Goal: Obtain resource: Obtain resource

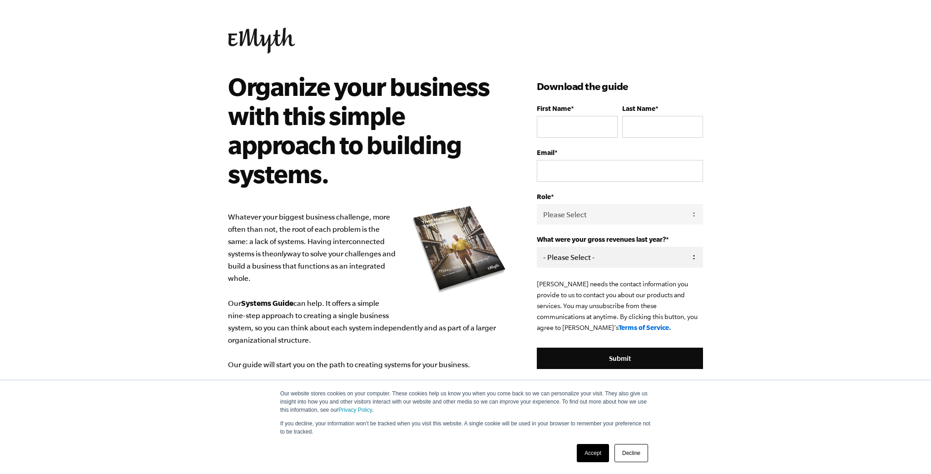
click at [611, 251] on select "- Please Select - 0-75K 76-150K 151-275K 276-500K 501-750K 751-1M 1-2.5M 2.5-5M…" at bounding box center [620, 257] width 166 height 20
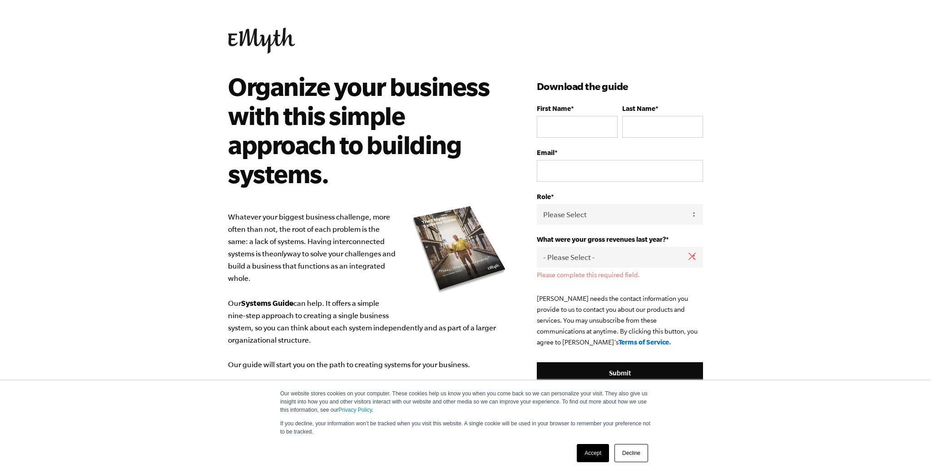
click at [46, 77] on body "Our website stores cookies on your computer. These cookies help us know you whe…" at bounding box center [465, 237] width 931 height 474
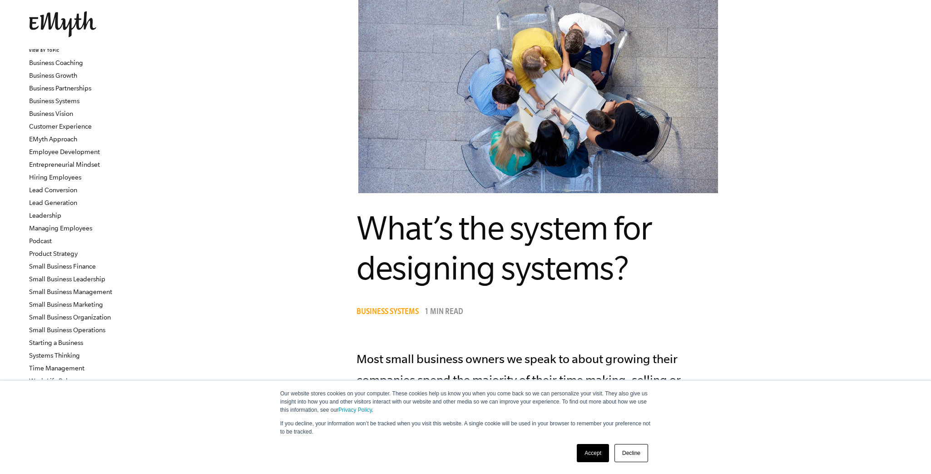
scroll to position [91, 0]
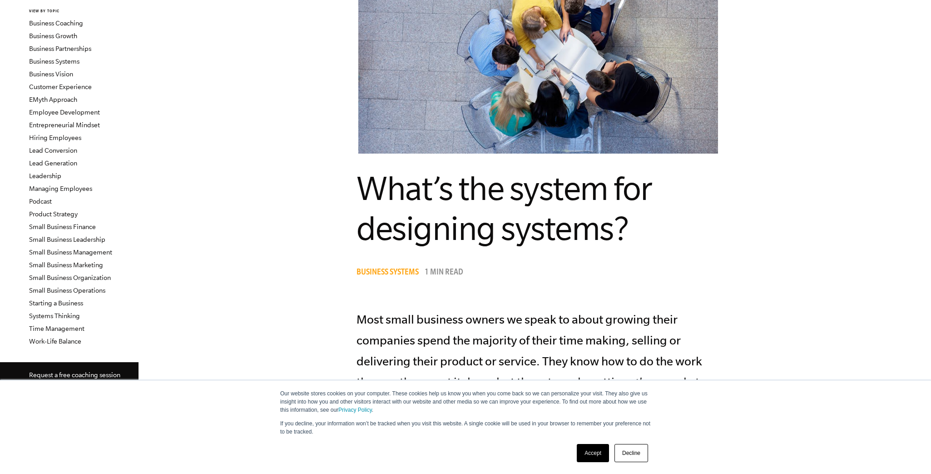
click at [635, 457] on link "Decline" at bounding box center [631, 453] width 34 height 18
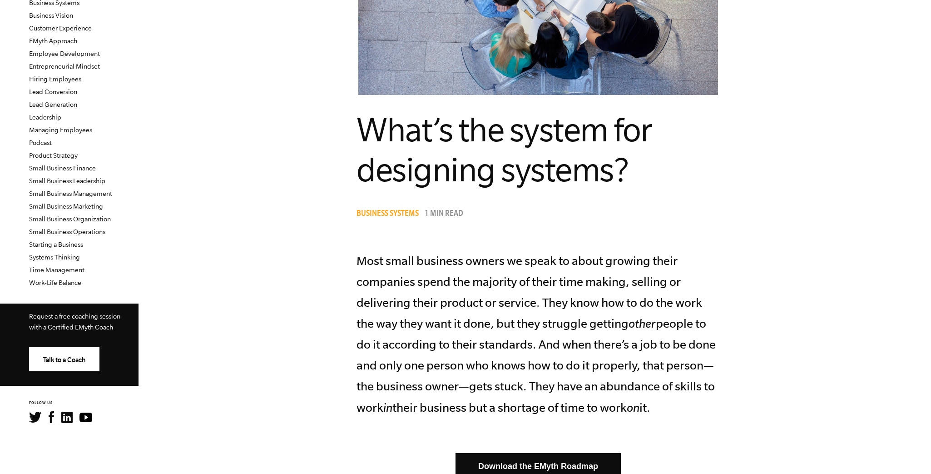
scroll to position [0, 0]
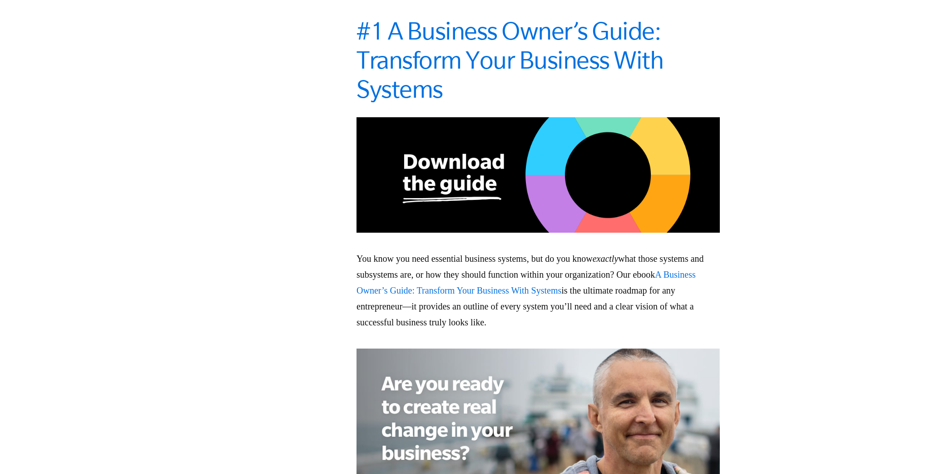
scroll to position [1634, 0]
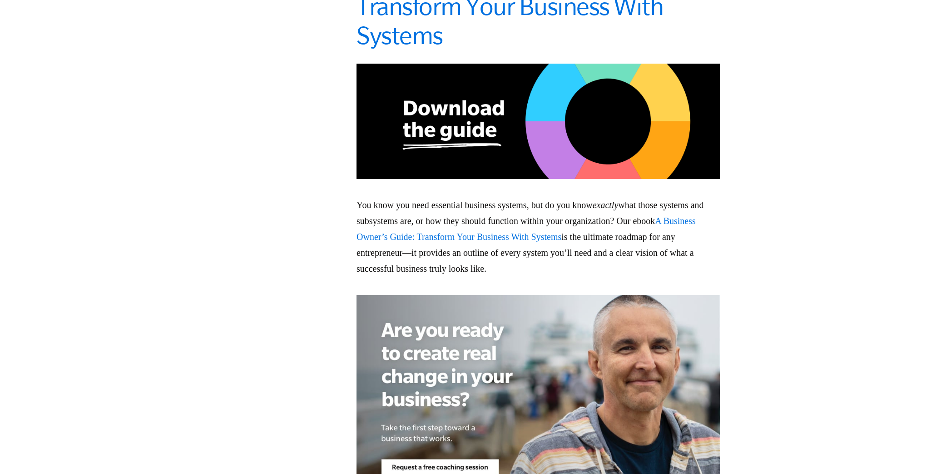
click at [419, 242] on span "A Business Owner’s Guide: Transform Your Business With Systems" at bounding box center [525, 229] width 339 height 26
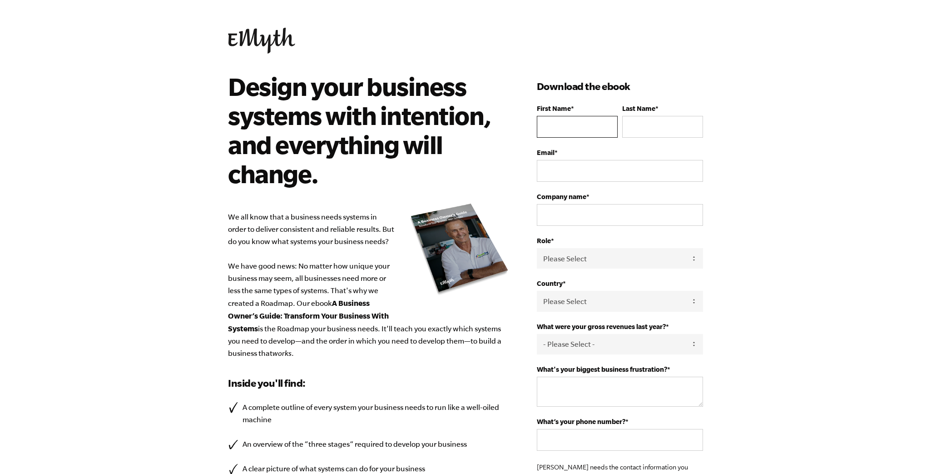
click at [590, 124] on input "First Name *" at bounding box center [577, 127] width 81 height 22
type input "[PERSON_NAME]"
type input "[EMAIL_ADDRESS][DOMAIN_NAME]"
type input "Shiva Diberville LLC dba CornerMart"
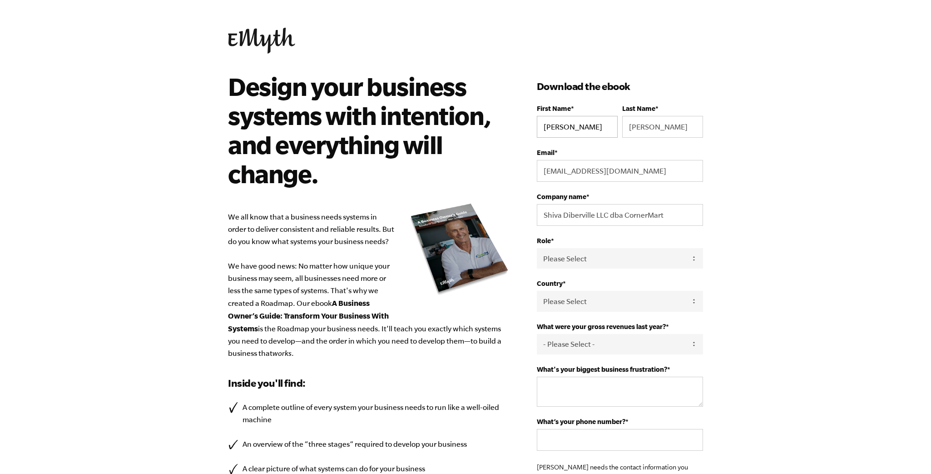
select select "[GEOGRAPHIC_DATA]"
type input "12282242823"
click at [665, 215] on input "Shiva Diberville LLC dba CornerMart" at bounding box center [620, 215] width 166 height 22
